Goal: Entertainment & Leisure: Consume media (video, audio)

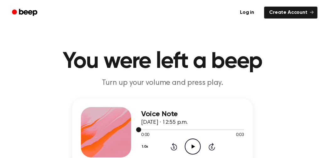
click at [191, 146] on icon "Play Audio" at bounding box center [193, 146] width 16 height 16
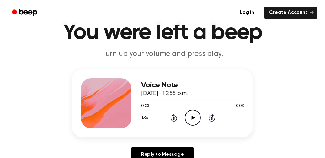
scroll to position [31, 0]
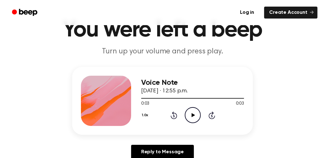
click at [196, 114] on icon "Play Audio" at bounding box center [193, 115] width 16 height 16
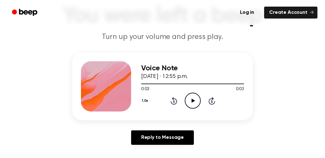
scroll to position [42, 0]
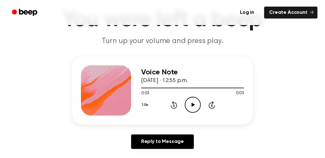
click at [195, 105] on icon "Play Audio" at bounding box center [193, 105] width 16 height 16
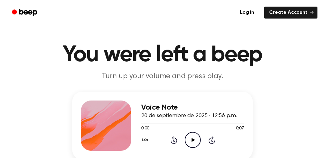
scroll to position [31, 0]
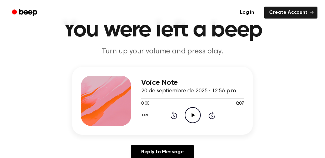
click at [192, 115] on icon at bounding box center [192, 115] width 3 height 4
click at [39, 119] on div "Voice Note 20 de septiembre de 2025 · 12:56 p.m. 0:07 0:07 Your browser does no…" at bounding box center [163, 115] width 310 height 97
click at [191, 113] on icon "Play Audio" at bounding box center [193, 115] width 16 height 16
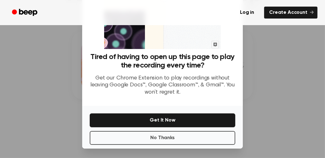
scroll to position [73, 0]
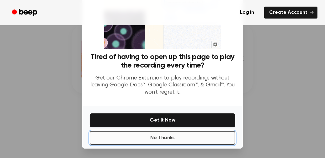
click at [191, 137] on button "No Thanks" at bounding box center [163, 138] width 146 height 14
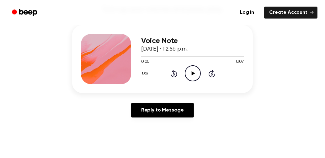
click at [196, 73] on icon "Play Audio" at bounding box center [193, 73] width 16 height 16
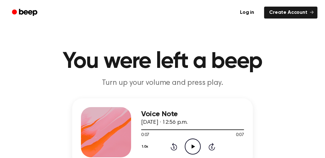
scroll to position [0, 0]
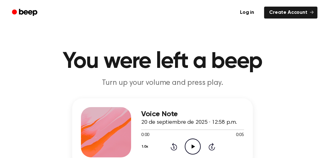
click at [194, 145] on icon "Play Audio" at bounding box center [193, 146] width 16 height 16
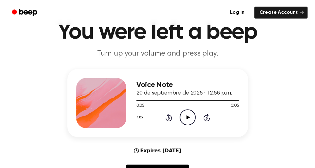
scroll to position [31, 0]
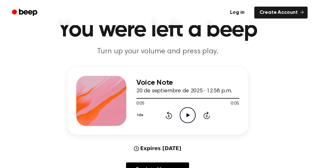
click at [189, 116] on icon "Play Audio" at bounding box center [188, 115] width 16 height 16
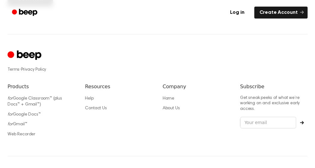
scroll to position [392, 0]
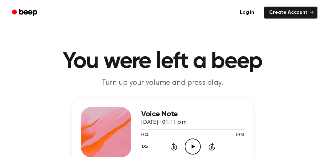
click at [191, 148] on icon "Play Audio" at bounding box center [193, 146] width 16 height 16
